Goal: Task Accomplishment & Management: Complete application form

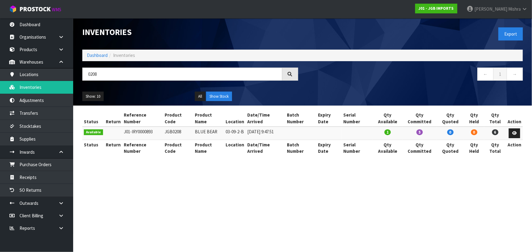
type input "0208"
drag, startPoint x: 85, startPoint y: 55, endPoint x: 91, endPoint y: 55, distance: 6.4
click at [85, 55] on ol "Dashboard Inventories" at bounding box center [302, 55] width 440 height 11
click at [91, 55] on link "Dashboard" at bounding box center [97, 55] width 21 height 6
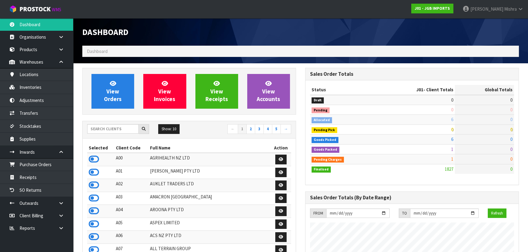
scroll to position [461, 223]
click at [120, 128] on input "text" at bounding box center [113, 128] width 52 height 9
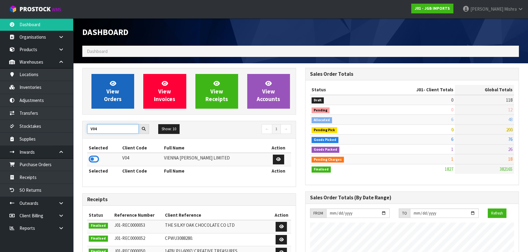
type input "V04"
click at [123, 93] on link "View Orders" at bounding box center [112, 91] width 43 height 35
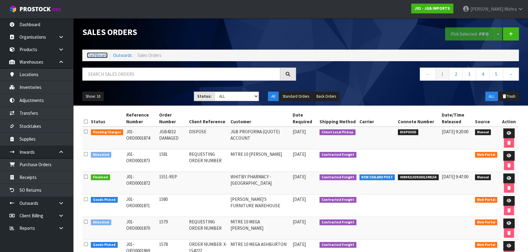
click at [98, 58] on link "Dashboard" at bounding box center [97, 55] width 21 height 6
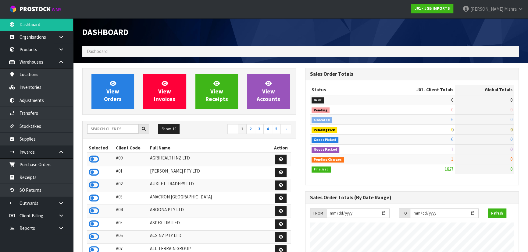
scroll to position [461, 223]
drag, startPoint x: 98, startPoint y: 130, endPoint x: 98, endPoint y: 124, distance: 6.4
click at [98, 129] on input "text" at bounding box center [113, 128] width 52 height 9
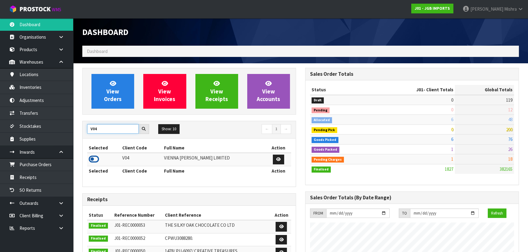
type input "V04"
click at [98, 159] on icon at bounding box center [94, 159] width 10 height 9
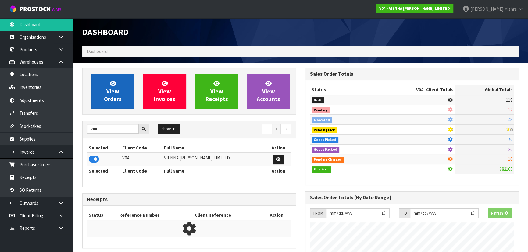
scroll to position [380, 223]
click at [122, 100] on link "View Orders" at bounding box center [112, 91] width 43 height 35
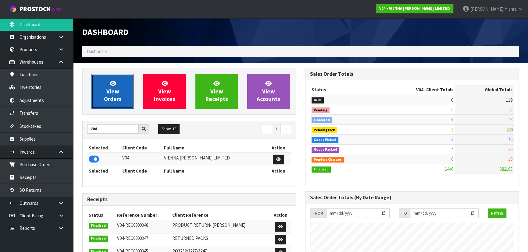
scroll to position [474, 223]
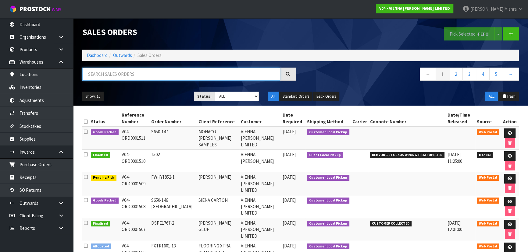
click at [124, 74] on input "text" at bounding box center [181, 74] width 198 height 13
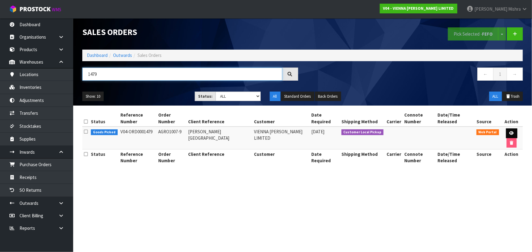
type input "1479"
click at [512, 130] on link at bounding box center [511, 134] width 11 height 10
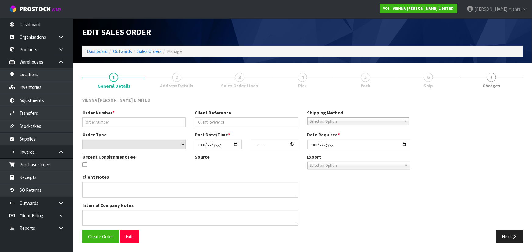
type input "AGRO1007-9"
type input "[PERSON_NAME][GEOGRAPHIC_DATA]"
select select "number:0"
type input "[DATE]"
type input "12:41:00.000"
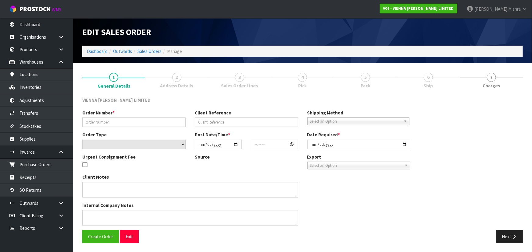
type input "[DATE]"
type textarea "[PERSON_NAME][GEOGRAPHIC_DATA]"
type textarea "CAN WE PLEASE HAVE ORDER 1479 ON TWO PALLETS- STANDARD SIZE, END ON FORKLIFT PL…"
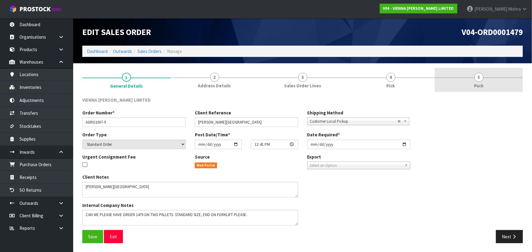
click at [477, 75] on span "5" at bounding box center [478, 77] width 9 height 9
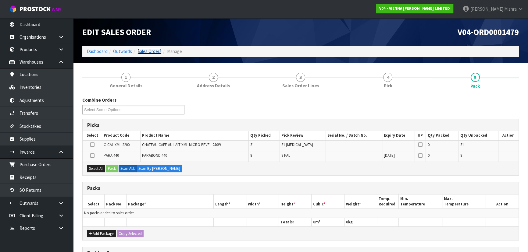
click at [157, 50] on link "Sales Orders" at bounding box center [149, 51] width 24 height 6
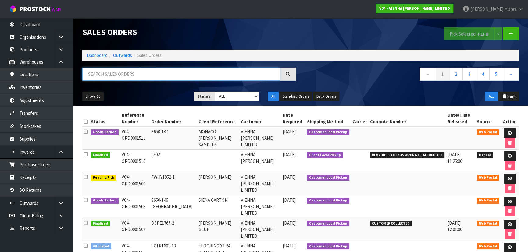
click at [129, 76] on input "text" at bounding box center [181, 74] width 198 height 13
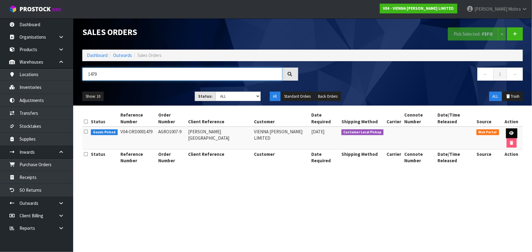
type input "1479"
click at [514, 134] on link at bounding box center [511, 134] width 11 height 10
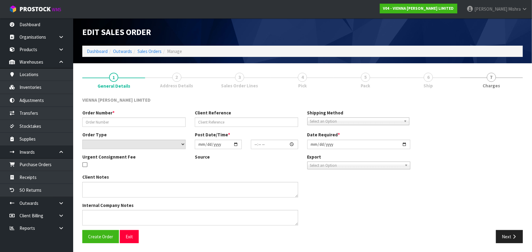
type input "AGRO1007-9"
type input "[PERSON_NAME][GEOGRAPHIC_DATA]"
select select "number:0"
type input "[DATE]"
type input "12:41:00.000"
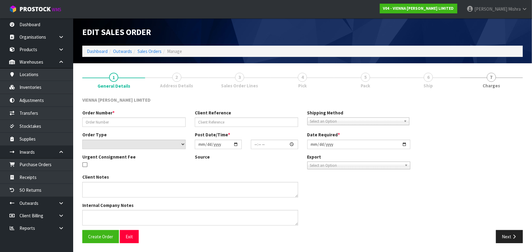
type input "[DATE]"
type textarea "[PERSON_NAME][GEOGRAPHIC_DATA]"
type textarea "CAN WE PLEASE HAVE ORDER 1479 ON TWO PALLETS- STANDARD SIZE, END ON FORKLIFT PL…"
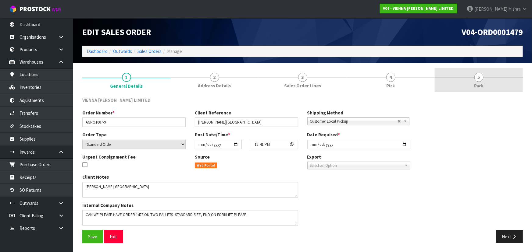
click at [482, 82] on link "5 Pack" at bounding box center [479, 80] width 88 height 24
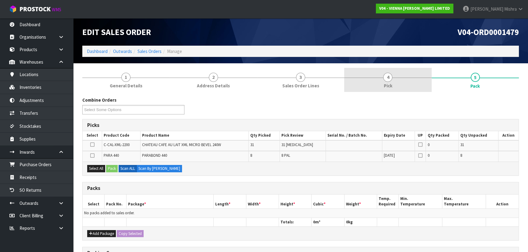
click at [380, 78] on link "4 Pick" at bounding box center [387, 80] width 87 height 24
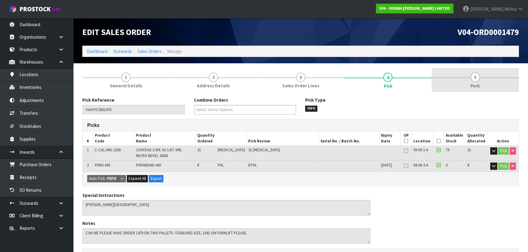
click at [473, 84] on span "Pack" at bounding box center [474, 86] width 9 height 6
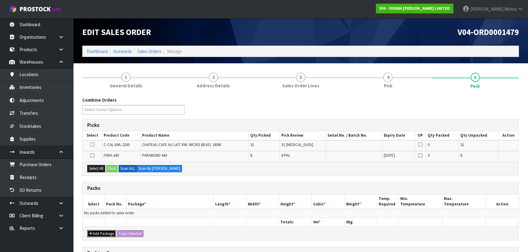
click at [101, 233] on button "Add Package" at bounding box center [101, 233] width 29 height 7
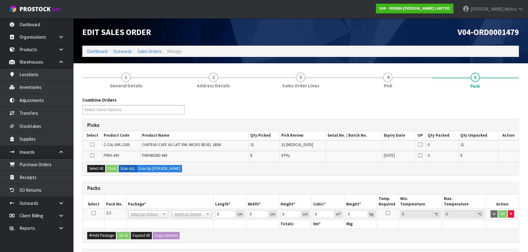
click at [91, 214] on icon at bounding box center [93, 213] width 4 height 0
click at [93, 168] on button "Select All" at bounding box center [96, 168] width 18 height 7
click at [115, 168] on button "Pack" at bounding box center [112, 168] width 12 height 7
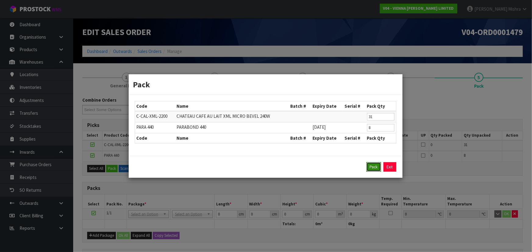
click at [371, 170] on button "Pack" at bounding box center [373, 167] width 15 height 10
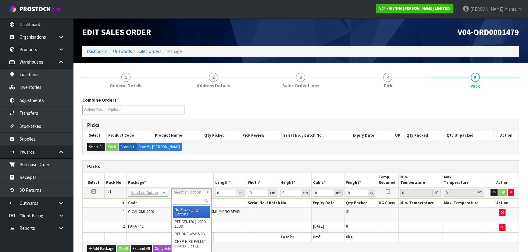
click at [175, 202] on input "text" at bounding box center [191, 201] width 37 height 8
type input "242"
click at [189, 199] on input "text" at bounding box center [190, 201] width 37 height 8
type input "RET"
type input "1025.4"
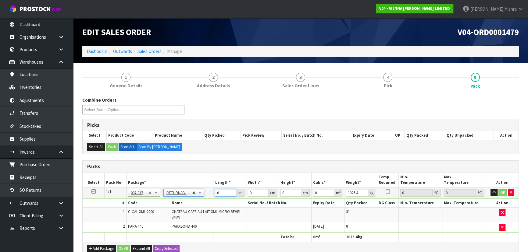
drag, startPoint x: 223, startPoint y: 193, endPoint x: 194, endPoint y: 194, distance: 29.3
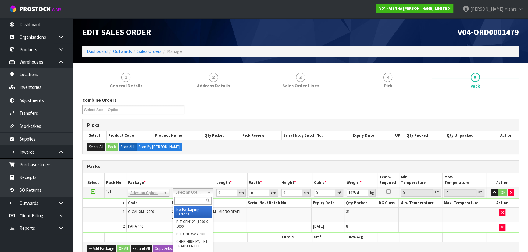
click at [198, 201] on input "text" at bounding box center [192, 201] width 37 height 8
type input "RET"
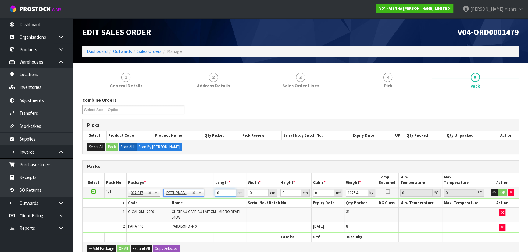
drag, startPoint x: 224, startPoint y: 189, endPoint x: 202, endPoint y: 192, distance: 21.8
click at [202, 192] on tr "1/1 NONE 007-001 007-002 007-004 007-009 007-013 007-014 007-015 007-017 007-01…" at bounding box center [301, 192] width 436 height 11
type input "242"
type input "100"
type input "1"
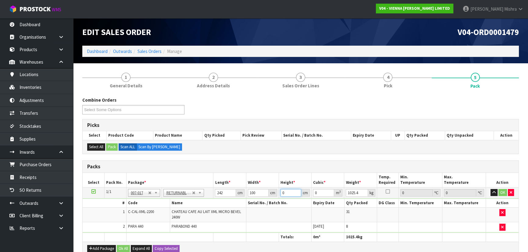
type input "0.0242"
type input "10"
type input "0.242"
type input "100"
type input "2.42"
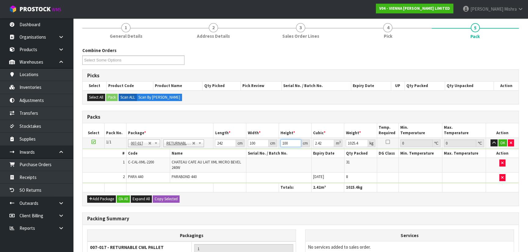
scroll to position [118, 0]
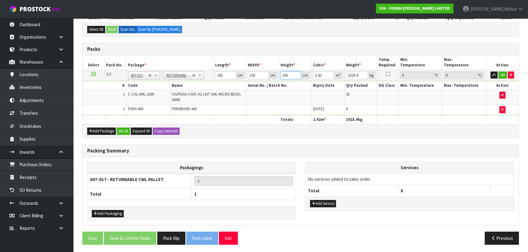
type input "100"
click at [122, 134] on div "Add Package Ok All Expand All Copy Selected" at bounding box center [301, 131] width 436 height 14
click at [122, 131] on button "Ok All" at bounding box center [123, 131] width 13 height 7
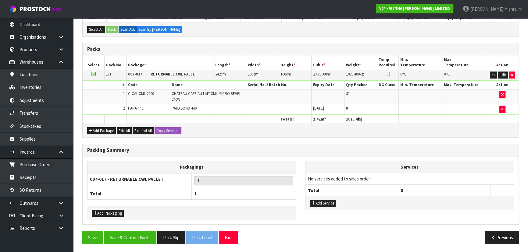
scroll to position [117, 0]
click at [127, 237] on button "Save & Confirm Packs" at bounding box center [130, 238] width 52 height 13
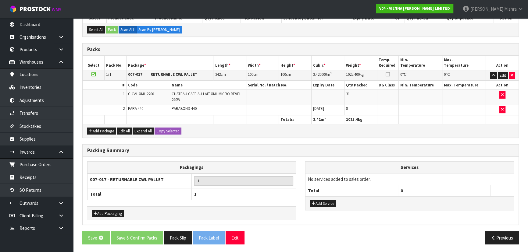
scroll to position [0, 0]
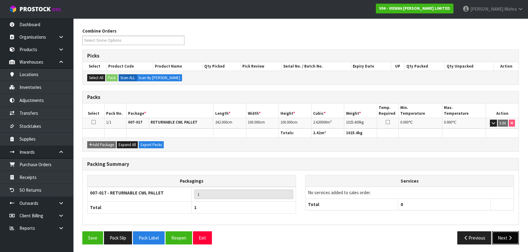
click at [502, 234] on button "Next" at bounding box center [505, 238] width 27 height 13
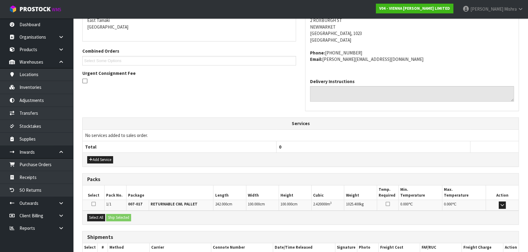
scroll to position [169, 0]
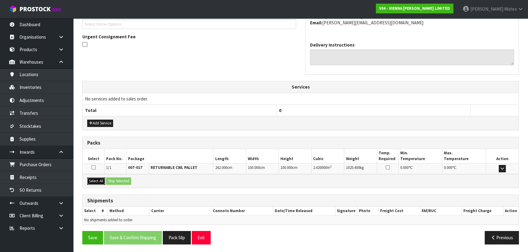
click at [96, 181] on button "Select All" at bounding box center [96, 181] width 18 height 7
drag, startPoint x: 114, startPoint y: 183, endPoint x: 126, endPoint y: 186, distance: 11.9
click at [114, 183] on button "Ship Selected" at bounding box center [118, 181] width 25 height 7
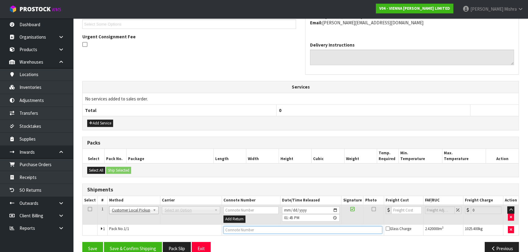
click at [241, 227] on input "text" at bounding box center [302, 230] width 159 height 8
click at [246, 240] on div "From Address CONTRACT WAREHOUSING & LOGISTICS [STREET_ADDRESS] Combined Orders …" at bounding box center [300, 106] width 437 height 310
type input "CUSTOMER COLLECTED"
click at [120, 250] on button "Save & Confirm Shipping" at bounding box center [133, 248] width 58 height 13
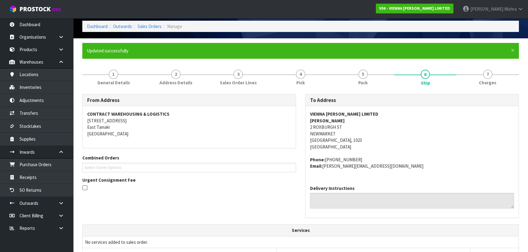
scroll to position [0, 0]
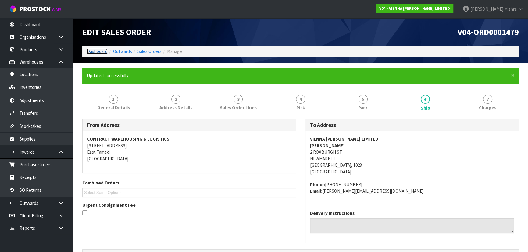
click at [97, 54] on link "Dashboard" at bounding box center [97, 51] width 21 height 6
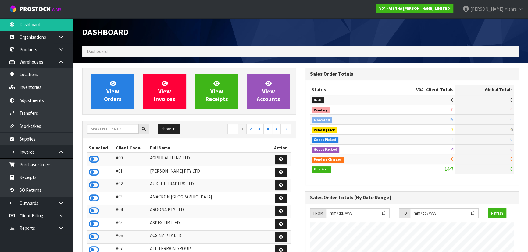
scroll to position [474, 223]
click at [114, 132] on input "text" at bounding box center [113, 128] width 52 height 9
type input "T06"
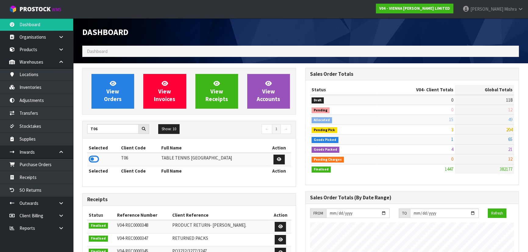
drag, startPoint x: 88, startPoint y: 158, endPoint x: 92, endPoint y: 145, distance: 12.8
click at [88, 158] on td at bounding box center [103, 159] width 32 height 13
click at [94, 157] on icon at bounding box center [94, 159] width 10 height 9
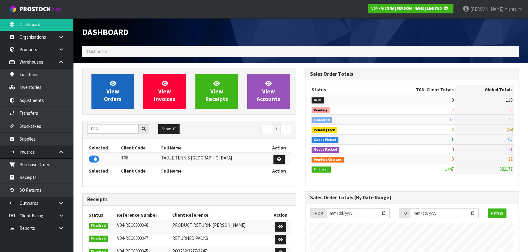
scroll to position [304462, 304619]
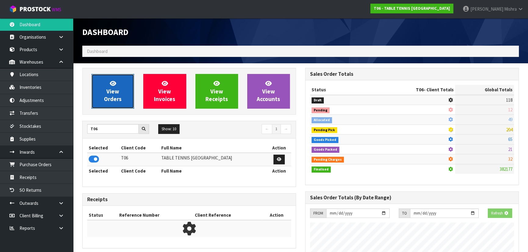
click at [119, 86] on link "View Orders" at bounding box center [112, 91] width 43 height 35
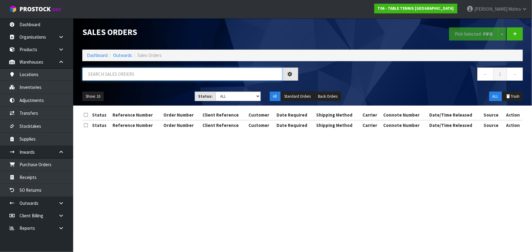
click at [124, 70] on input "text" at bounding box center [182, 74] width 200 height 13
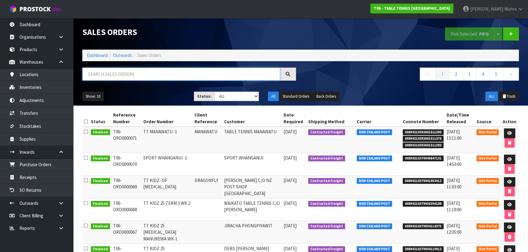
click at [138, 68] on input "text" at bounding box center [181, 74] width 198 height 13
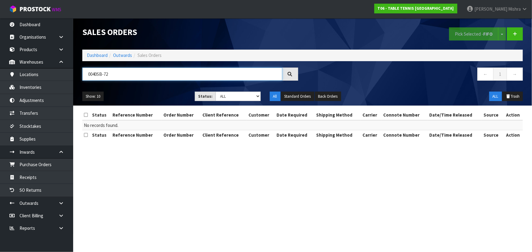
click at [95, 74] on input "0040SB-72" at bounding box center [182, 74] width 200 height 13
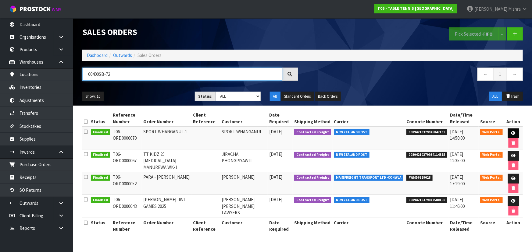
type input "00400SB-72"
click at [512, 132] on icon at bounding box center [513, 133] width 5 height 4
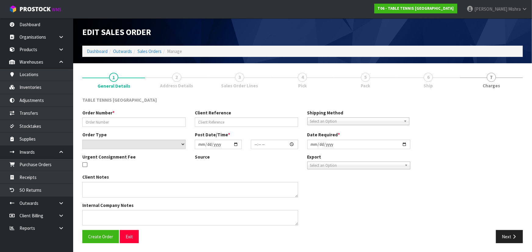
type input "SPORT WHANGANUI -1"
select select "number:0"
type input "[DATE]"
type input "10:11:00.000"
type input "[DATE]"
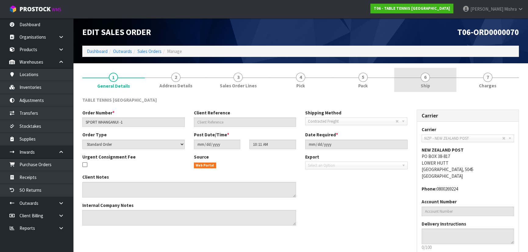
click at [433, 88] on link "6 Ship" at bounding box center [425, 80] width 62 height 24
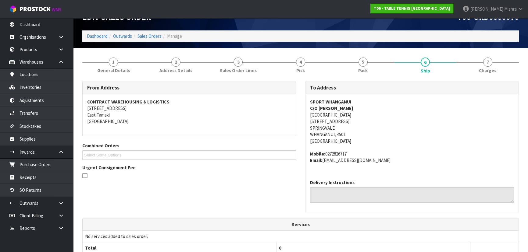
scroll to position [15, 0]
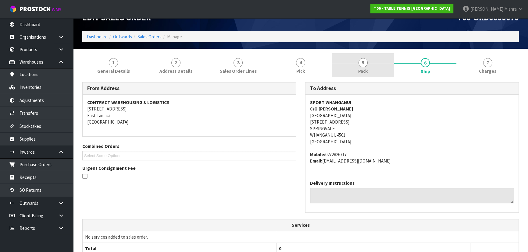
click at [370, 63] on link "5 Pack" at bounding box center [363, 65] width 62 height 24
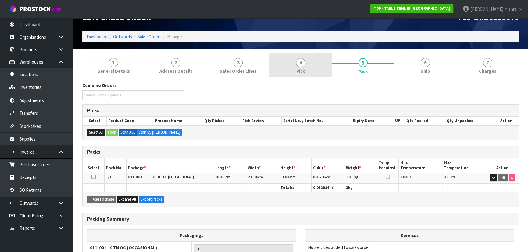
click at [302, 68] on span "Pick" at bounding box center [300, 71] width 9 height 6
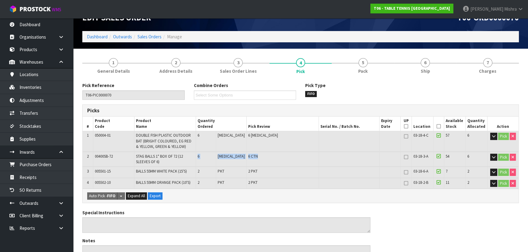
drag, startPoint x: 254, startPoint y: 158, endPoint x: 204, endPoint y: 156, distance: 50.3
click at [204, 156] on tr "2 00400SB-72 STAG BALLS 1* BOX OF 72 (12 SLEEVES OF 6) 6 [MEDICAL_DATA] 6 CTN 0…" at bounding box center [301, 159] width 436 height 15
click at [199, 154] on span "6" at bounding box center [199, 156] width 2 height 5
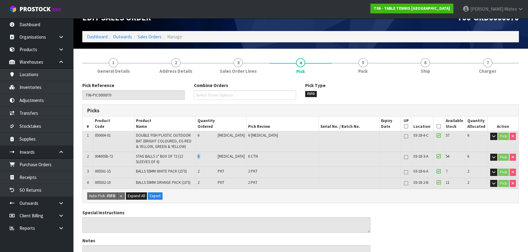
click at [199, 154] on span "6" at bounding box center [199, 156] width 2 height 5
drag, startPoint x: 240, startPoint y: 158, endPoint x: 244, endPoint y: 157, distance: 4.1
click at [247, 160] on td "6 CTN" at bounding box center [283, 159] width 72 height 15
click at [248, 157] on span "6 CTN" at bounding box center [253, 156] width 10 height 5
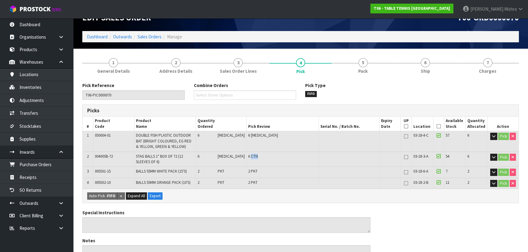
click at [248, 157] on span "6 CTN" at bounding box center [253, 156] width 10 height 5
click at [248, 156] on span "6 CTN" at bounding box center [253, 156] width 10 height 5
click at [254, 159] on td "6 CTN" at bounding box center [283, 159] width 72 height 15
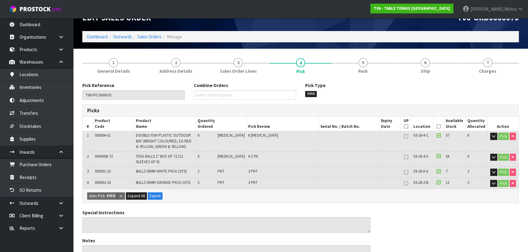
click at [254, 159] on td "6 CTN" at bounding box center [283, 159] width 72 height 15
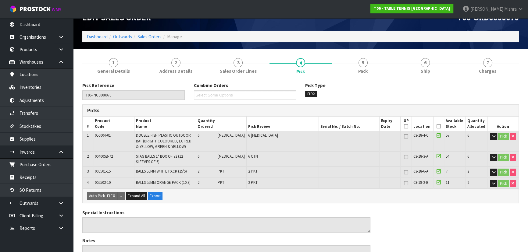
click at [248, 154] on span "6 CTN" at bounding box center [253, 156] width 10 height 5
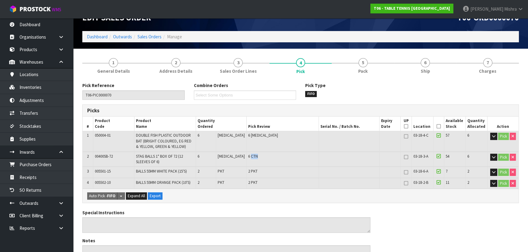
click at [248, 154] on span "6 CTN" at bounding box center [253, 156] width 10 height 5
drag, startPoint x: 191, startPoint y: 155, endPoint x: 143, endPoint y: 154, distance: 47.9
click at [143, 154] on td "STAG BALLS 1* BOX OF 72 (12 SLEEVES OF 6)" at bounding box center [165, 159] width 62 height 15
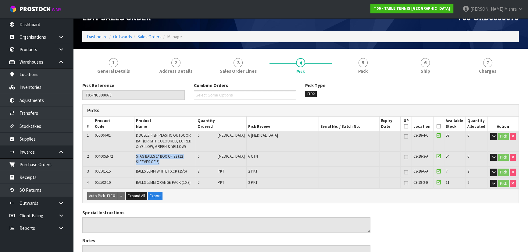
drag, startPoint x: 172, startPoint y: 164, endPoint x: 132, endPoint y: 157, distance: 39.9
click at [132, 157] on tr "2 00400SB-72 STAG BALLS 1* BOX OF 72 (12 SLEEVES OF 6) 6 [MEDICAL_DATA] 6 CTN 0…" at bounding box center [301, 159] width 436 height 15
click at [23, 87] on link "Inventories" at bounding box center [36, 87] width 73 height 12
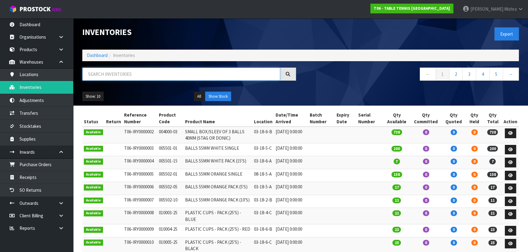
click at [145, 73] on input "text" at bounding box center [181, 74] width 198 height 13
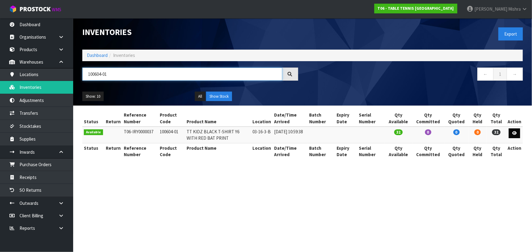
type input "100604-01"
click at [515, 132] on icon at bounding box center [514, 133] width 5 height 4
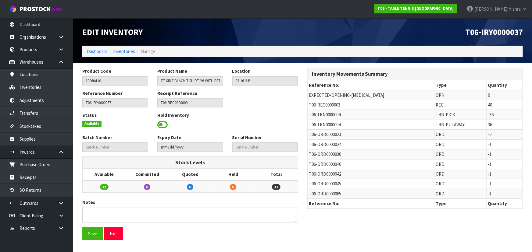
click at [321, 105] on span "T06-REC0000003" at bounding box center [324, 105] width 31 height 6
copy tr "T06-REC0000003"
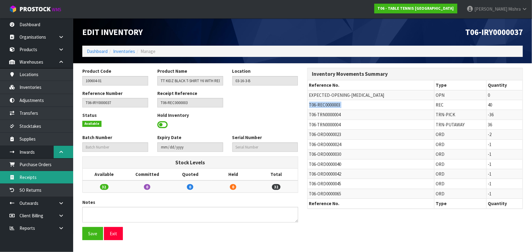
drag, startPoint x: 45, startPoint y: 175, endPoint x: 71, endPoint y: 148, distance: 37.5
click at [45, 176] on link "Receipts" at bounding box center [36, 177] width 73 height 12
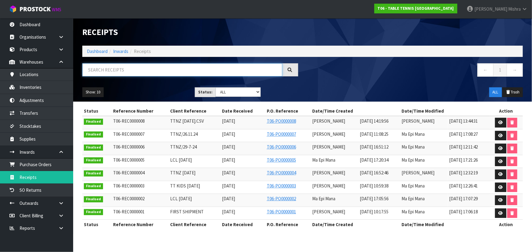
click at [137, 71] on input "text" at bounding box center [182, 69] width 200 height 13
paste input "T06-REC0000003"
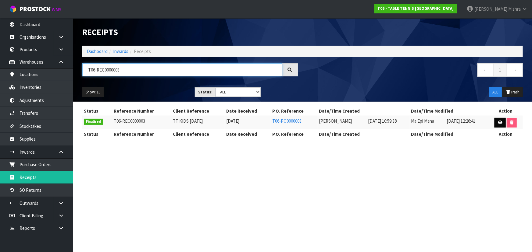
type input "T06-REC0000003"
click at [498, 125] on link at bounding box center [499, 123] width 11 height 10
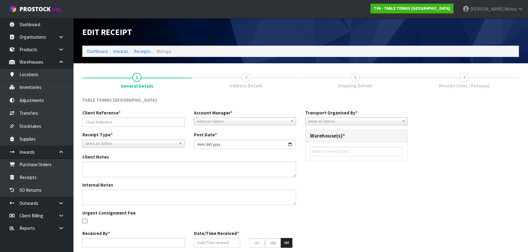
type input "TT KIDS [DATE]"
type input "[DATE]"
type textarea "WE RECEIVED 40 QUANTITIES OF 100604-01 CODE INSTEAD OF 20. WE RECEIVED 5 QUANTI…"
type textarea "VARIANCE CHECKED BY MA"
type input "[PERSON_NAME]"
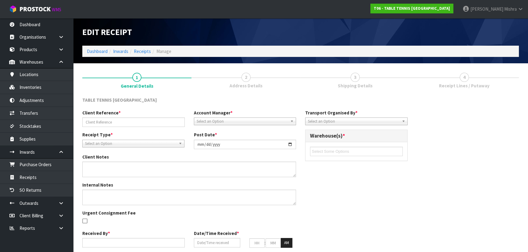
type input "[DATE]"
type input "10"
type input "59"
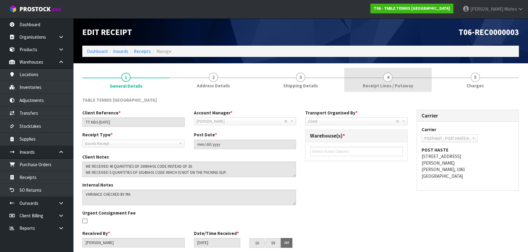
click at [373, 83] on span "Receipt Lines / Putaway" at bounding box center [387, 86] width 51 height 6
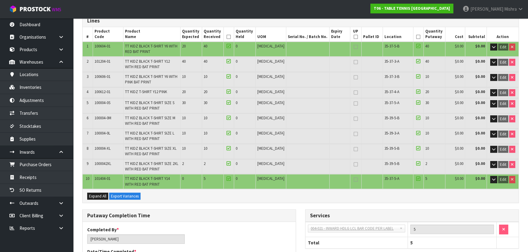
scroll to position [83, 0]
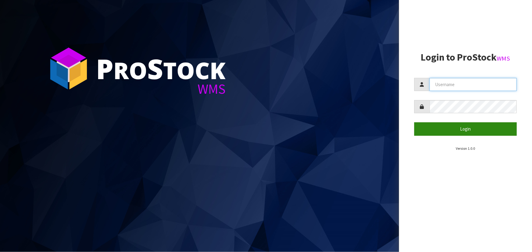
type input "[PERSON_NAME]"
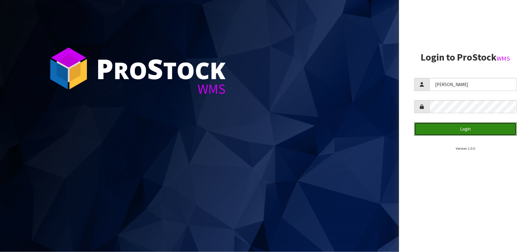
click at [495, 129] on button "Login" at bounding box center [465, 129] width 102 height 13
